Goal: Task Accomplishment & Management: Manage account settings

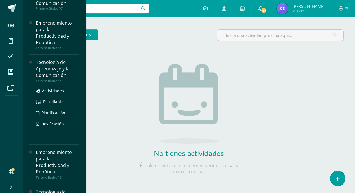
scroll to position [56, 0]
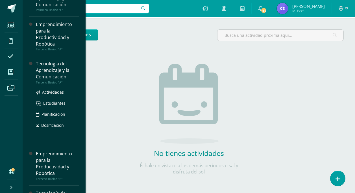
click at [47, 72] on div "Tecnología del Aprendizaje y la Comunicación" at bounding box center [57, 71] width 43 height 20
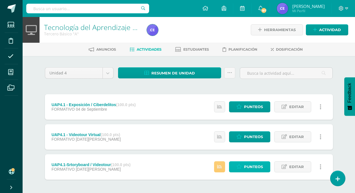
click at [257, 164] on span "Punteos" at bounding box center [253, 166] width 19 height 10
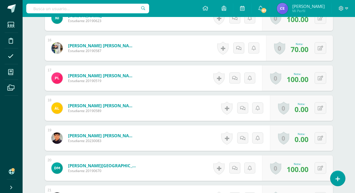
scroll to position [589, 0]
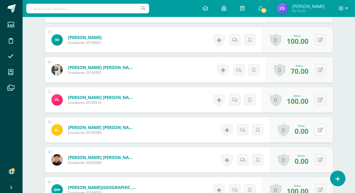
click at [319, 132] on button at bounding box center [321, 130] width 12 height 12
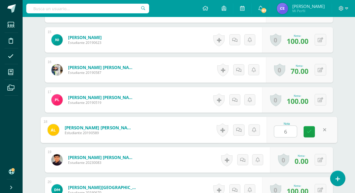
type input "60"
click at [312, 131] on link at bounding box center [309, 131] width 11 height 11
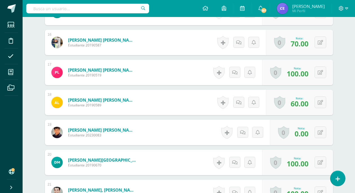
scroll to position [617, 0]
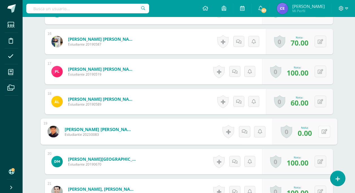
click at [323, 131] on button at bounding box center [325, 132] width 12 height 12
type input "60"
click at [309, 134] on icon at bounding box center [309, 133] width 5 height 5
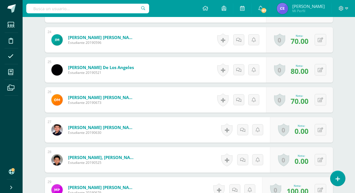
scroll to position [872, 0]
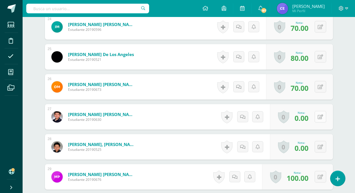
click at [319, 117] on button at bounding box center [321, 117] width 12 height 12
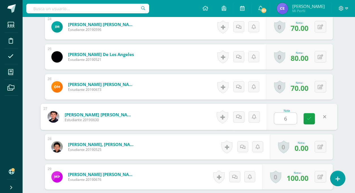
type input "60"
click at [310, 119] on icon at bounding box center [309, 118] width 5 height 5
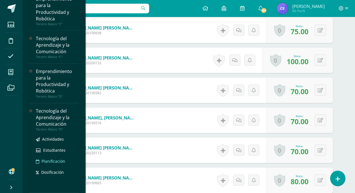
scroll to position [420, 0]
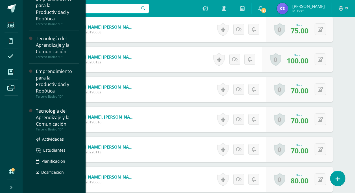
click at [47, 126] on div "Tecnología del Aprendizaje y la Comunicación" at bounding box center [57, 118] width 43 height 20
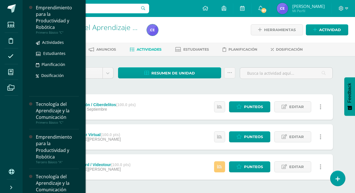
click at [57, 19] on div "Emprendimiento para la Productividad y Robótica" at bounding box center [57, 18] width 43 height 26
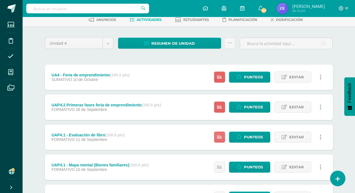
scroll to position [28, 0]
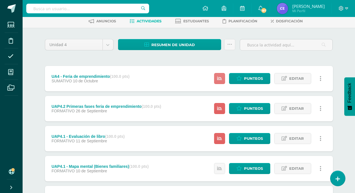
click at [223, 81] on link at bounding box center [219, 78] width 11 height 11
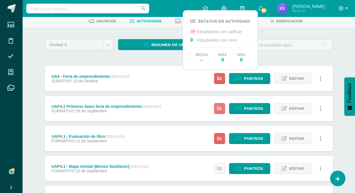
click at [219, 109] on icon at bounding box center [219, 108] width 5 height 5
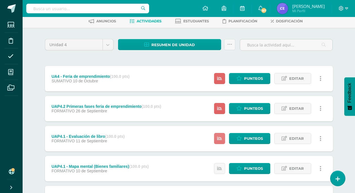
click at [217, 140] on link at bounding box center [219, 138] width 11 height 11
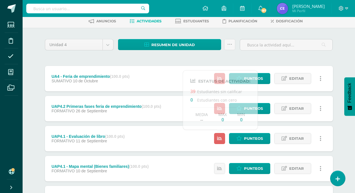
click at [35, 67] on div "Unidad 4 Unidad 1 Unidad 2 Unidad 3 Unidad 4 Resumen de unidad Descargar como H…" at bounding box center [189, 138] width 311 height 221
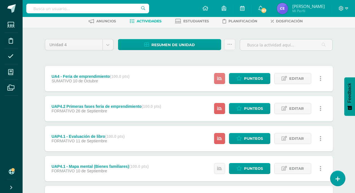
click at [222, 83] on link at bounding box center [219, 78] width 11 height 11
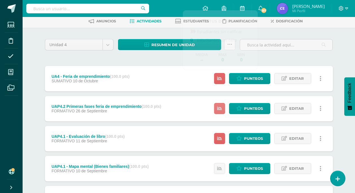
click at [219, 105] on link at bounding box center [219, 108] width 11 height 11
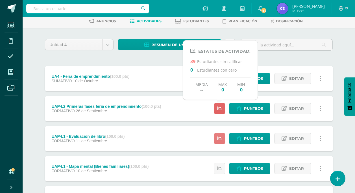
click at [217, 137] on link at bounding box center [219, 138] width 11 height 11
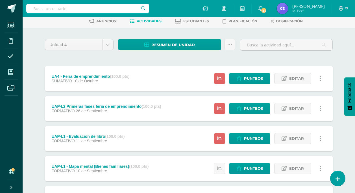
click at [39, 77] on div "Unidad 4 Unidad 1 Unidad 2 Unidad 3 Unidad 4 Resumen de unidad Descargar como H…" at bounding box center [189, 138] width 311 height 221
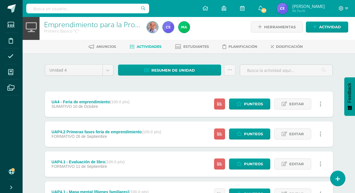
scroll to position [0, 0]
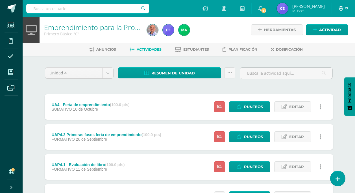
click at [347, 7] on icon at bounding box center [347, 8] width 3 height 5
click at [331, 40] on span "Cerrar sesión" at bounding box center [328, 38] width 25 height 5
